Goal: Task Accomplishment & Management: Use online tool/utility

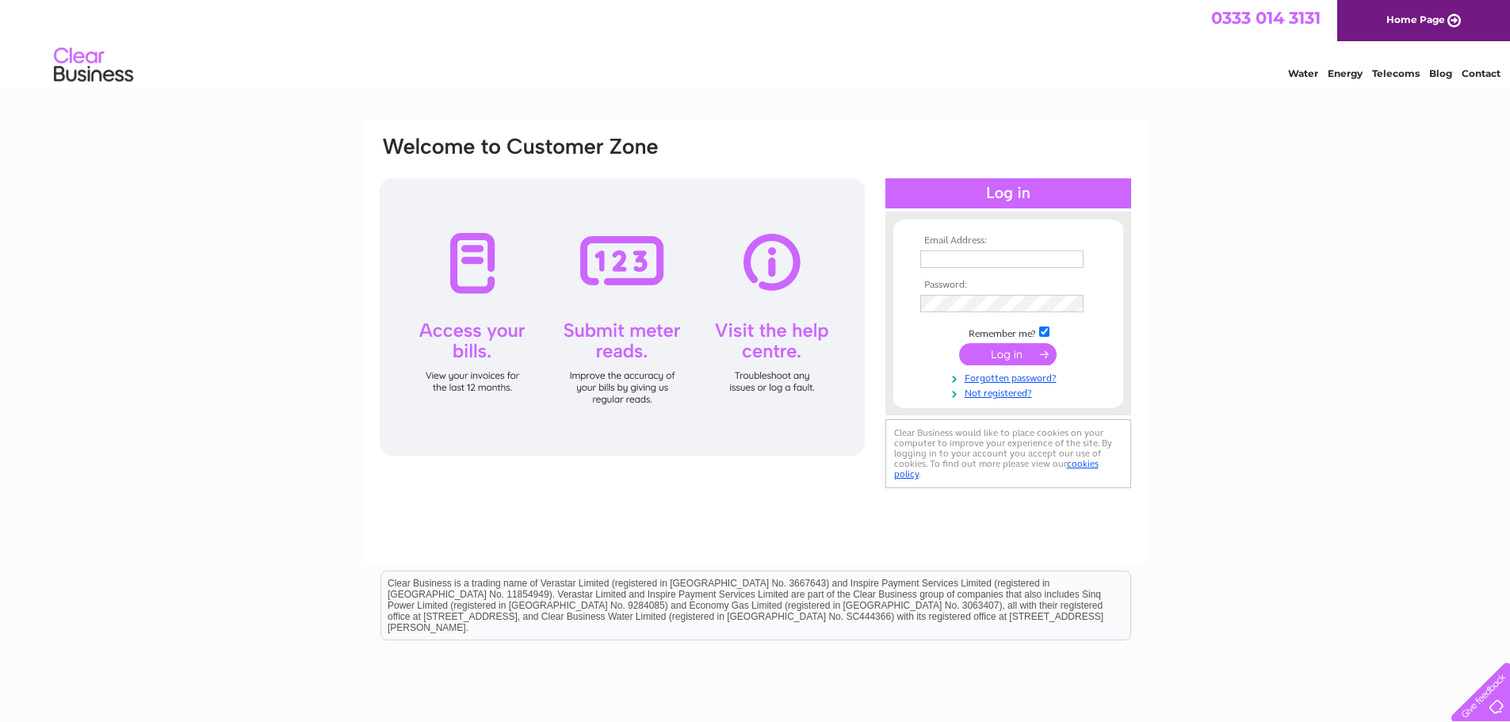
type input "[PERSON_NAME][EMAIL_ADDRESS][DOMAIN_NAME]"
click at [1008, 351] on input "submit" at bounding box center [1007, 354] width 97 height 22
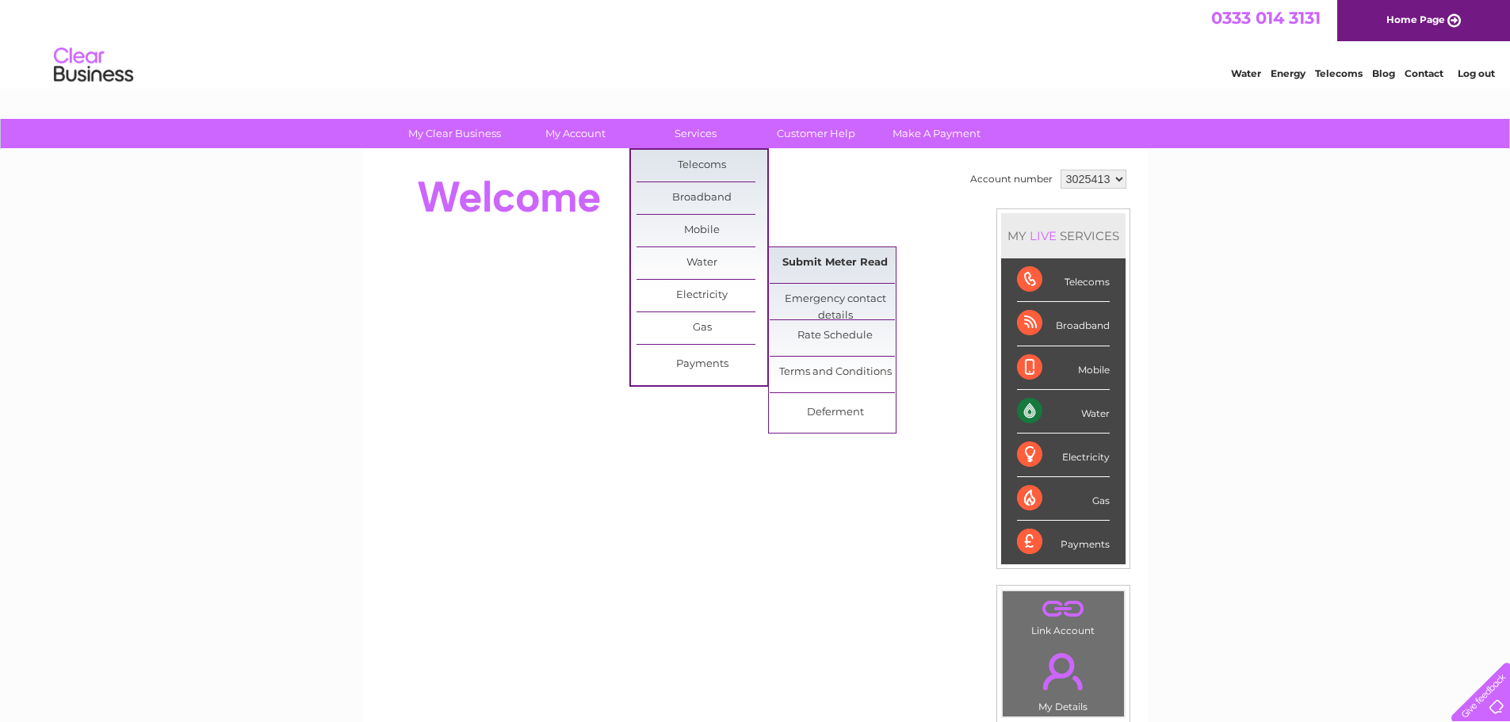
click at [806, 257] on link "Submit Meter Read" at bounding box center [835, 263] width 131 height 32
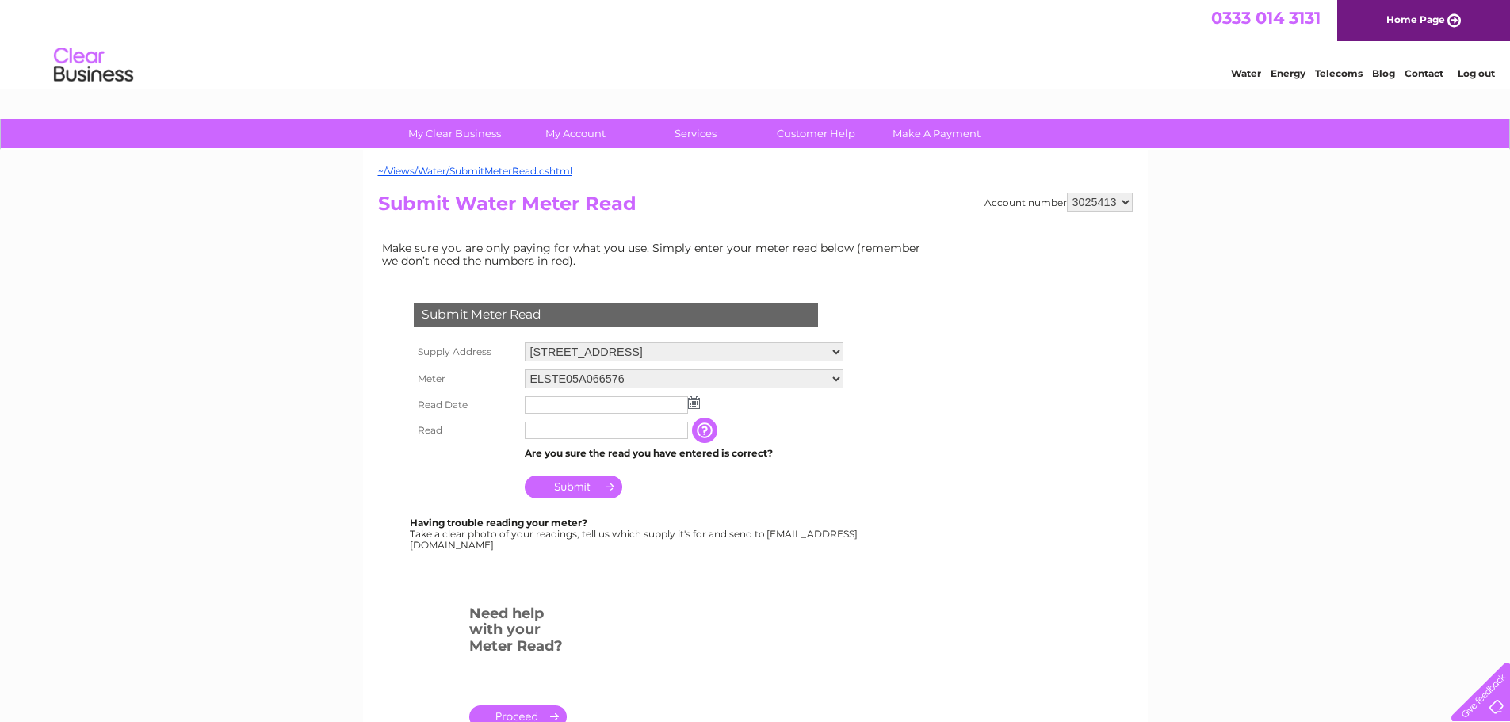
click at [692, 403] on img at bounding box center [694, 402] width 12 height 13
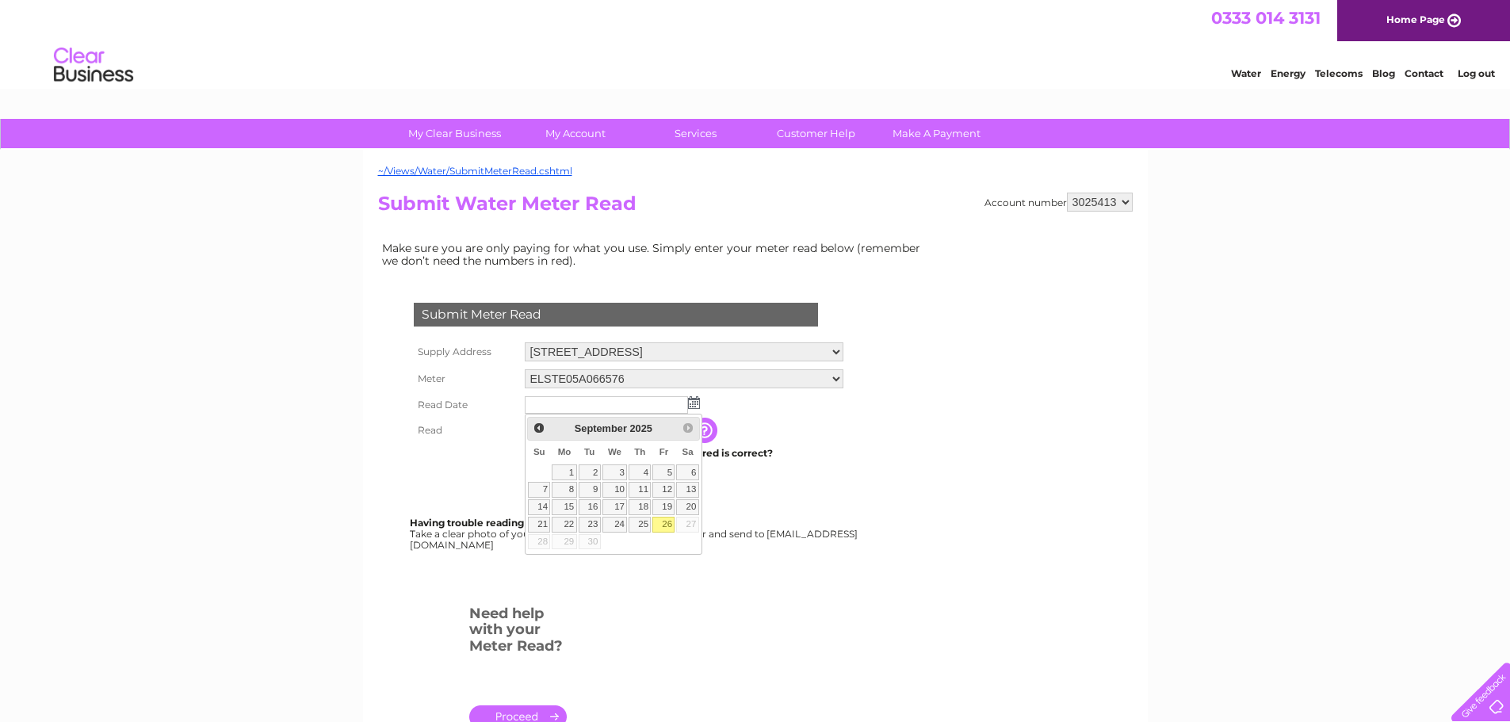
click at [667, 521] on link "26" at bounding box center [663, 525] width 22 height 16
type input "2025/09/26"
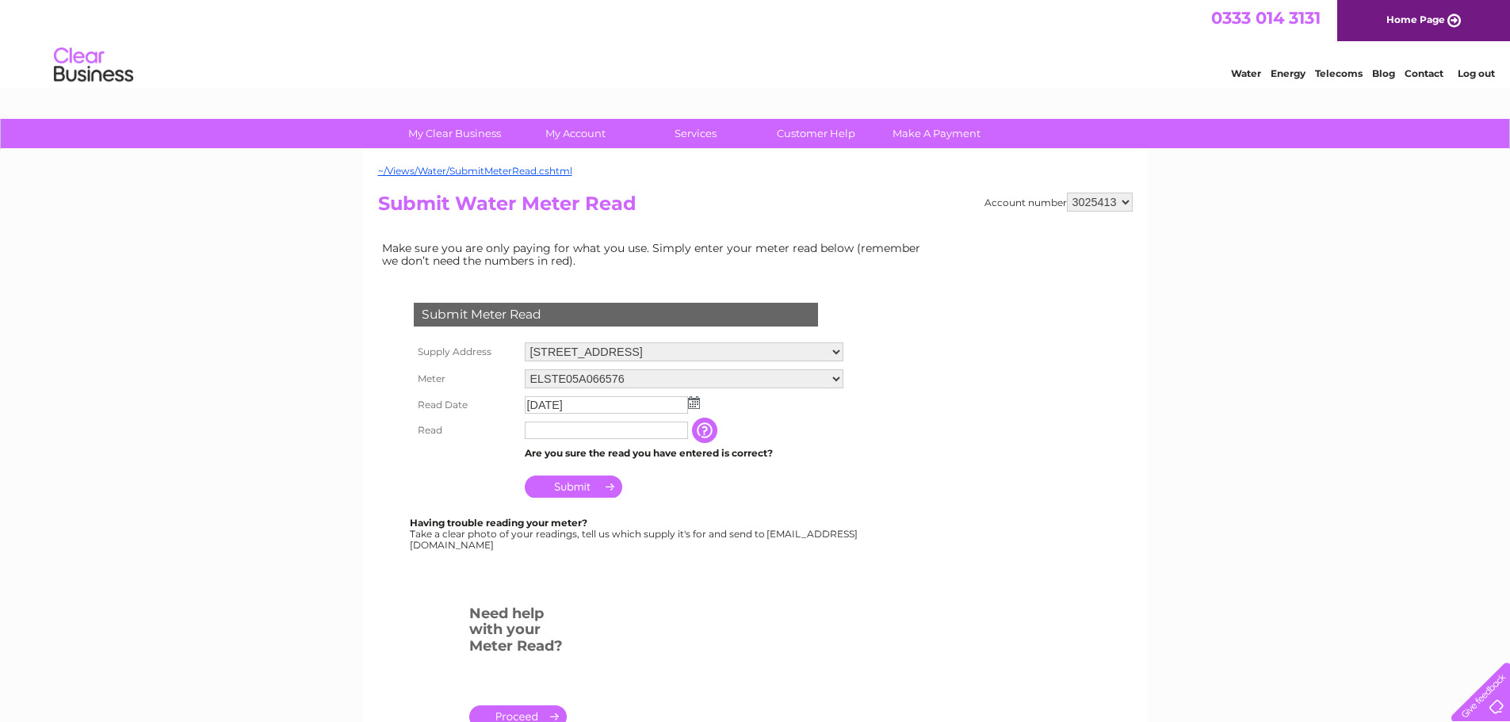
click at [433, 458] on th at bounding box center [465, 453] width 111 height 21
click at [617, 429] on input "text" at bounding box center [606, 430] width 163 height 17
type input "3568"
click at [565, 486] on input "Submit" at bounding box center [573, 487] width 97 height 22
